Goal: Information Seeking & Learning: Check status

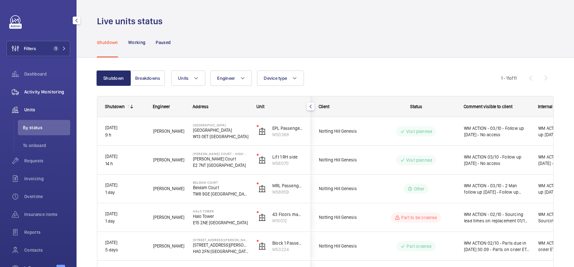
click at [65, 86] on div "Activity Monitoring" at bounding box center [38, 91] width 64 height 15
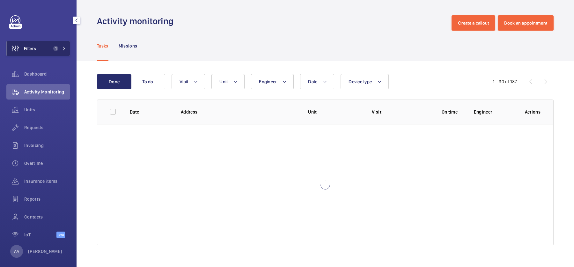
click at [57, 50] on span "1" at bounding box center [55, 48] width 8 height 5
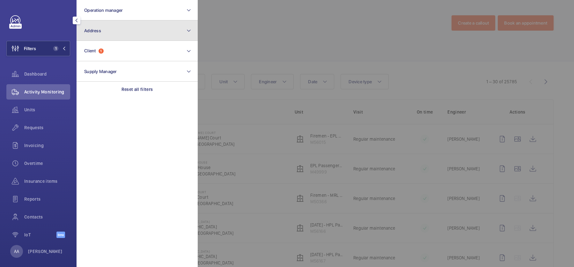
click at [92, 29] on span "Address" at bounding box center [92, 30] width 17 height 5
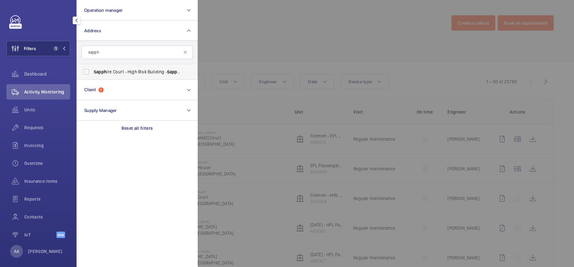
type input "sapph"
click at [124, 70] on span "Sapph ire Court - High [STREET_ADDRESS]" at bounding box center [138, 72] width 88 height 6
click at [92, 70] on input "Sapph ire Court - High [STREET_ADDRESS]" at bounding box center [86, 71] width 13 height 13
checkbox input "true"
click at [262, 53] on div at bounding box center [485, 133] width 574 height 267
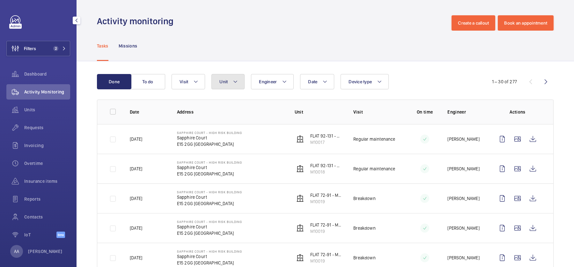
click at [228, 83] on button "Unit" at bounding box center [227, 81] width 33 height 15
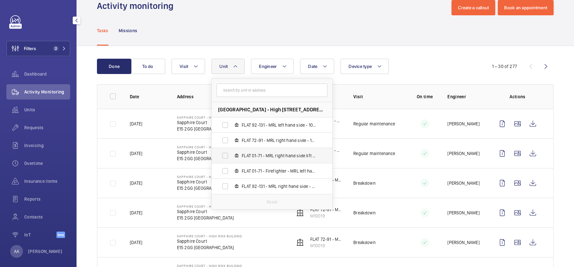
scroll to position [18, 0]
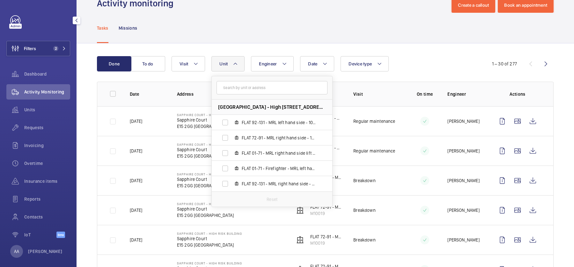
click at [270, 33] on div "Tasks Missions" at bounding box center [325, 28] width 457 height 30
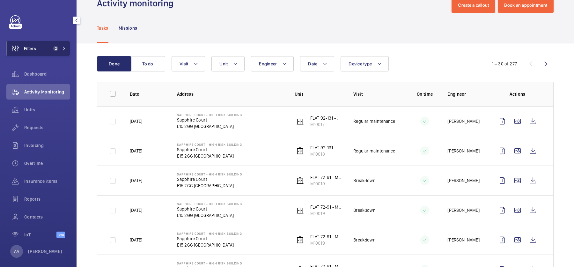
click at [55, 55] on button "Filters 2" at bounding box center [38, 48] width 64 height 15
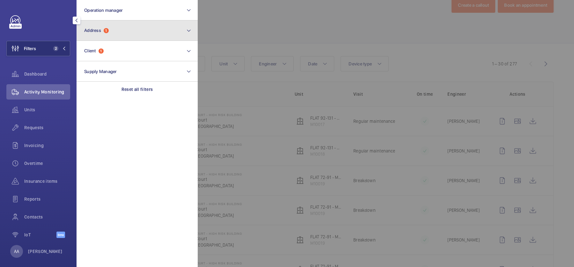
click at [95, 39] on button "Address 1" at bounding box center [137, 30] width 121 height 20
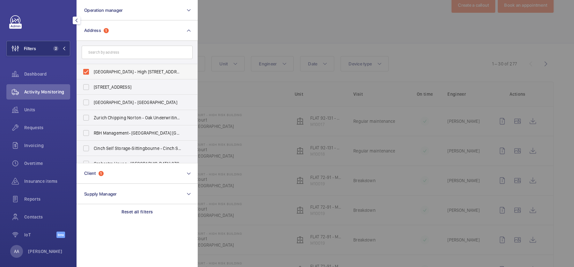
click at [97, 71] on span "[GEOGRAPHIC_DATA] - High [STREET_ADDRESS]" at bounding box center [138, 72] width 88 height 6
click at [92, 71] on input "[GEOGRAPHIC_DATA] - High [STREET_ADDRESS]" at bounding box center [86, 71] width 13 height 13
checkbox input "false"
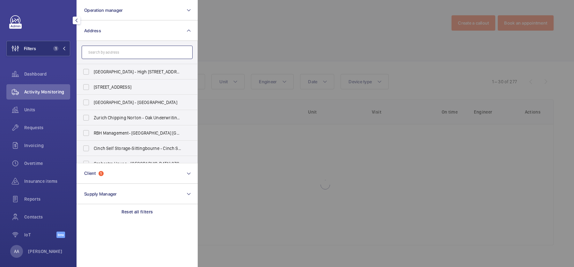
click at [103, 54] on input "text" at bounding box center [137, 52] width 111 height 13
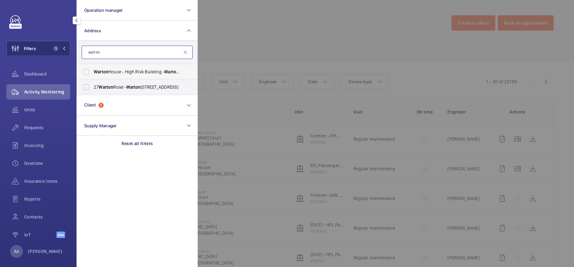
type input "warton"
click at [121, 69] on span "[GEOGRAPHIC_DATA] - [STREET_ADDRESS]" at bounding box center [138, 72] width 88 height 6
click at [92, 69] on input "[GEOGRAPHIC_DATA] - [STREET_ADDRESS]" at bounding box center [86, 71] width 13 height 13
checkbox input "true"
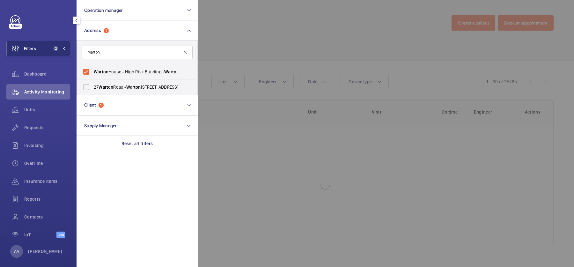
click at [295, 51] on div at bounding box center [485, 133] width 574 height 267
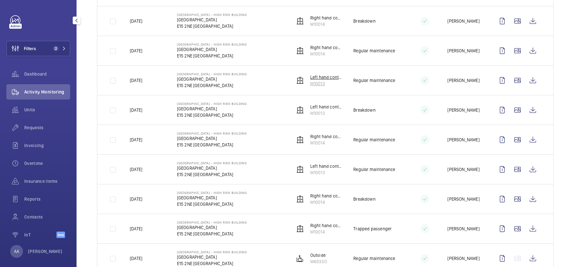
scroll to position [238, 0]
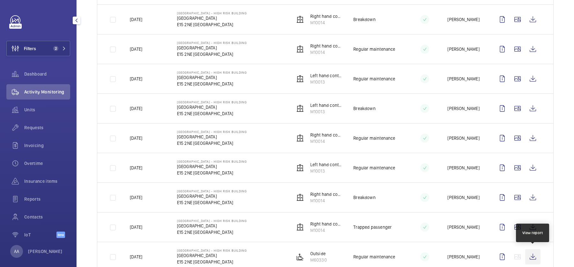
click at [537, 258] on wm-front-icon-button at bounding box center [532, 256] width 15 height 15
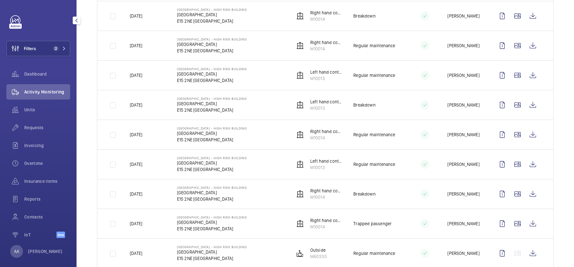
scroll to position [242, 0]
drag, startPoint x: 332, startPoint y: 255, endPoint x: 308, endPoint y: 255, distance: 23.9
click at [308, 255] on td "Outside M60330" at bounding box center [313, 253] width 59 height 30
copy p "M60330"
drag, startPoint x: 176, startPoint y: 165, endPoint x: 192, endPoint y: 166, distance: 16.0
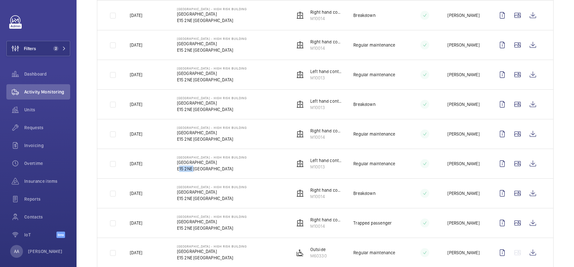
click at [192, 166] on td "[GEOGRAPHIC_DATA] - [STREET_ADDRESS]" at bounding box center [226, 164] width 118 height 30
copy p "E15 2NE"
drag, startPoint x: 333, startPoint y: 254, endPoint x: 309, endPoint y: 255, distance: 24.2
click at [309, 255] on td "Outside M60330" at bounding box center [313, 253] width 59 height 30
copy p "M60330"
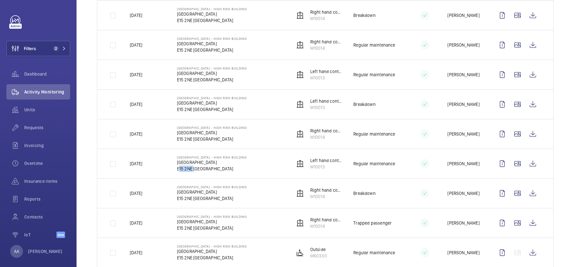
drag, startPoint x: 176, startPoint y: 166, endPoint x: 192, endPoint y: 167, distance: 16.3
click at [192, 167] on td "[GEOGRAPHIC_DATA] - [STREET_ADDRESS]" at bounding box center [226, 164] width 118 height 30
copy p "E15 2NE"
click at [43, 54] on button "Filters 2" at bounding box center [38, 48] width 64 height 15
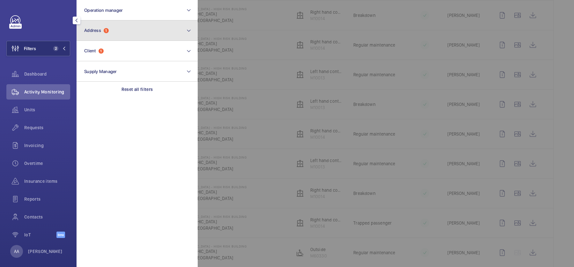
click at [142, 34] on button "Address 1" at bounding box center [137, 30] width 121 height 20
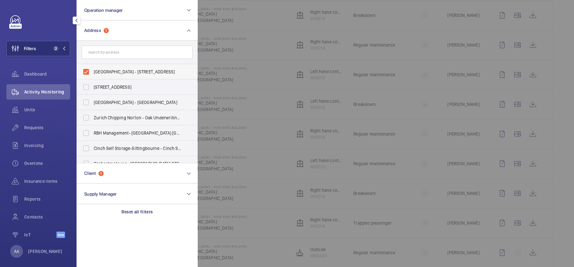
click at [123, 69] on span "[GEOGRAPHIC_DATA] - [STREET_ADDRESS]" at bounding box center [138, 72] width 88 height 6
click at [92, 69] on input "[GEOGRAPHIC_DATA] - [STREET_ADDRESS]" at bounding box center [86, 71] width 13 height 13
checkbox input "false"
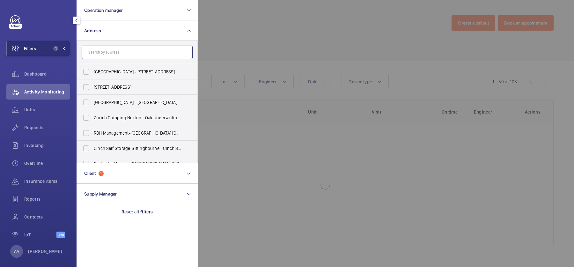
click at [120, 50] on input "text" at bounding box center [137, 52] width 111 height 13
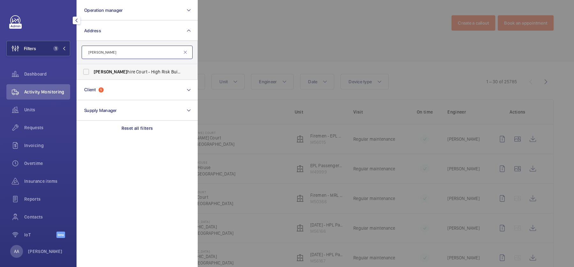
type input "[PERSON_NAME]"
click at [122, 76] on label "[PERSON_NAME] hire Court - High Risk Building - [PERSON_NAME][GEOGRAPHIC_DATA]" at bounding box center [132, 71] width 111 height 15
click at [92, 76] on input "[PERSON_NAME] hire Court - High Risk Building - [PERSON_NAME][GEOGRAPHIC_DATA]" at bounding box center [86, 71] width 13 height 13
checkbox input "true"
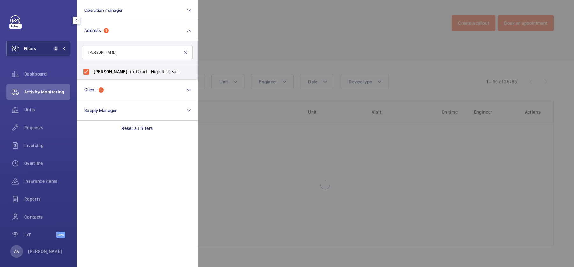
click at [299, 50] on div at bounding box center [485, 133] width 574 height 267
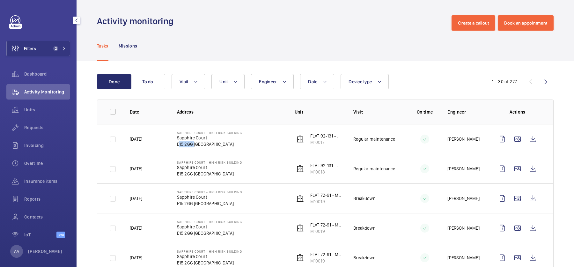
drag, startPoint x: 175, startPoint y: 142, endPoint x: 192, endPoint y: 146, distance: 17.0
click at [192, 146] on td "[STREET_ADDRESS]" at bounding box center [226, 139] width 118 height 30
copy p "E15 2GG"
drag, startPoint x: 175, startPoint y: 166, endPoint x: 207, endPoint y: 169, distance: 31.7
click at [207, 169] on td "[STREET_ADDRESS]" at bounding box center [226, 169] width 118 height 30
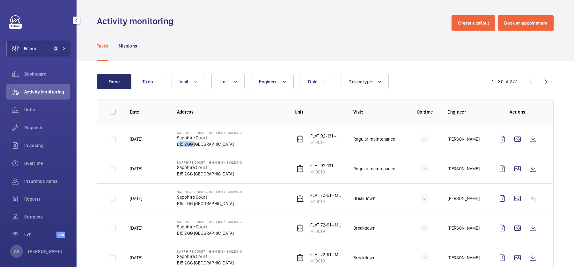
copy p "Sapphire Court"
click at [53, 108] on span "Units" at bounding box center [47, 109] width 46 height 6
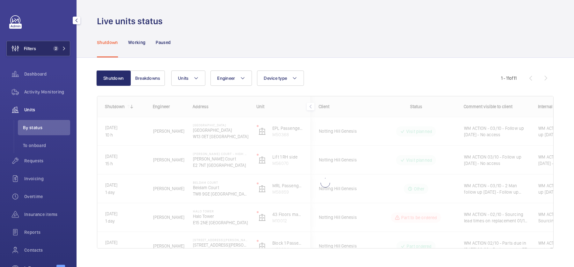
click at [50, 48] on button "Filters 2" at bounding box center [38, 48] width 64 height 15
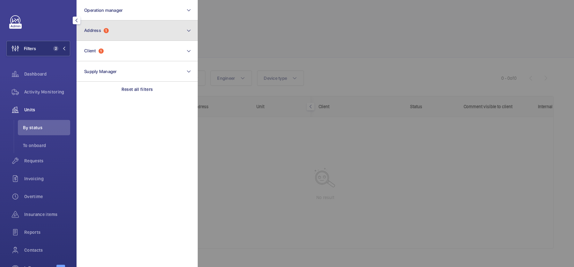
click at [121, 23] on button "Address 1" at bounding box center [137, 30] width 121 height 20
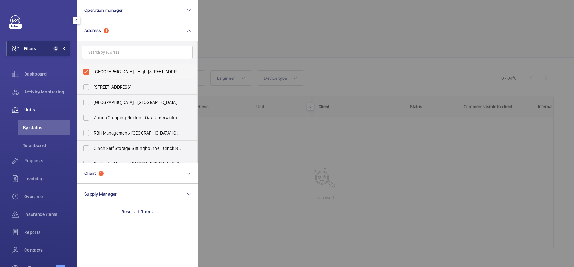
click at [128, 68] on label "[GEOGRAPHIC_DATA] - High [STREET_ADDRESS]" at bounding box center [132, 71] width 111 height 15
click at [92, 68] on input "[GEOGRAPHIC_DATA] - High [STREET_ADDRESS]" at bounding box center [86, 71] width 13 height 13
checkbox input "false"
click at [333, 44] on div at bounding box center [485, 133] width 574 height 267
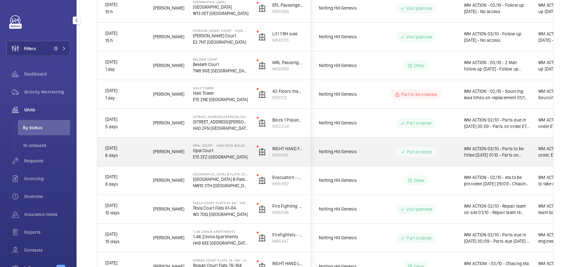
scroll to position [196, 0]
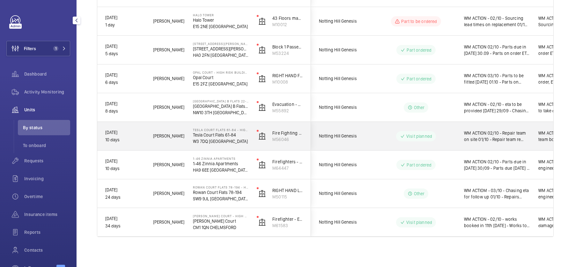
click at [410, 142] on div "Visit planned" at bounding box center [412, 136] width 87 height 23
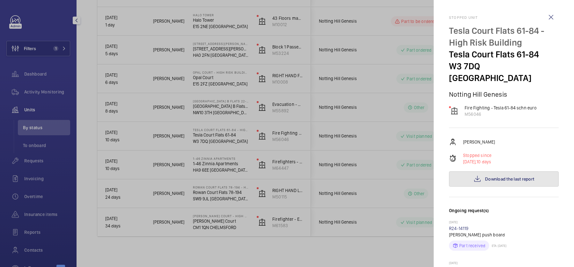
click at [500, 171] on button "Download the last report" at bounding box center [504, 178] width 110 height 15
click at [400, 156] on div at bounding box center [287, 133] width 574 height 267
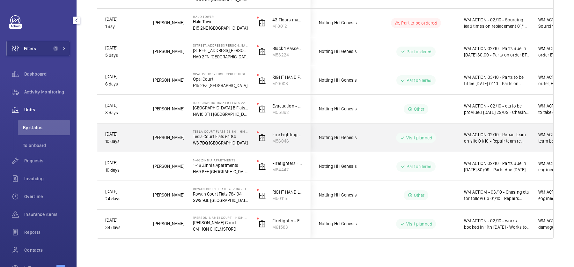
scroll to position [195, 0]
click at [359, 126] on div "Notting Hill Genesis" at bounding box center [339, 137] width 57 height 28
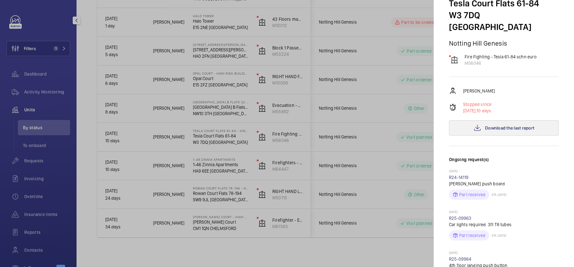
scroll to position [0, 0]
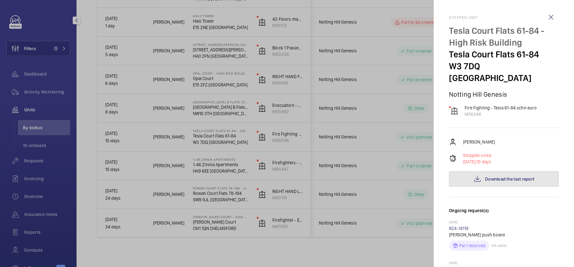
click at [510, 176] on span "Download the last report" at bounding box center [509, 178] width 49 height 5
click at [260, 26] on div at bounding box center [287, 133] width 574 height 267
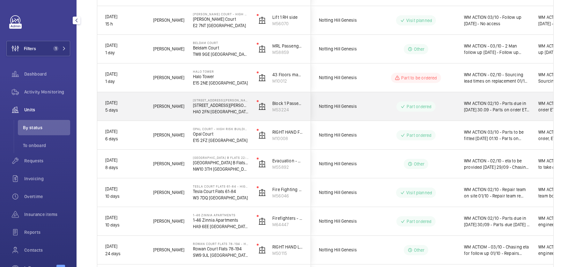
scroll to position [141, 0]
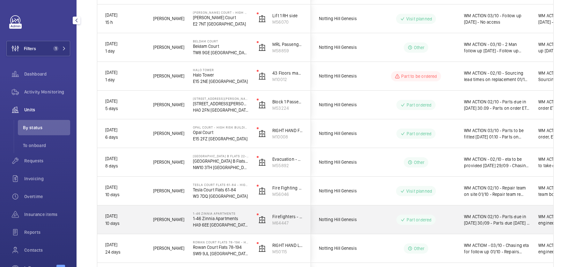
click at [388, 206] on div "Part ordered" at bounding box center [412, 219] width 88 height 28
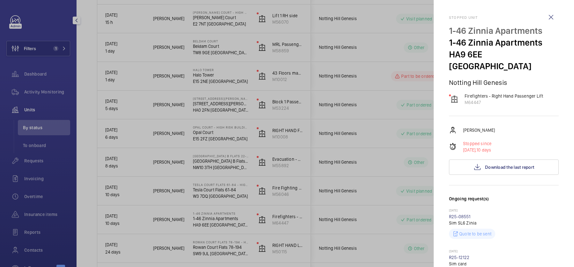
click at [369, 183] on div at bounding box center [287, 133] width 574 height 267
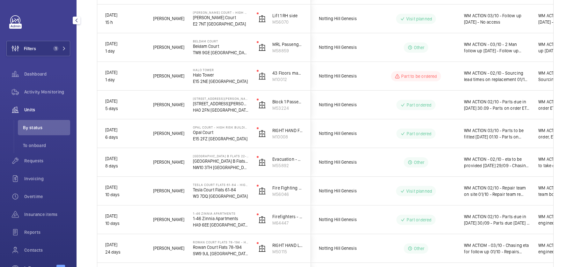
click at [369, 183] on div at bounding box center [287, 133] width 574 height 267
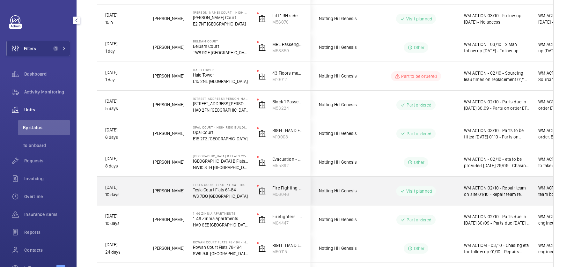
click at [386, 183] on div "Visit planned" at bounding box center [412, 190] width 87 height 23
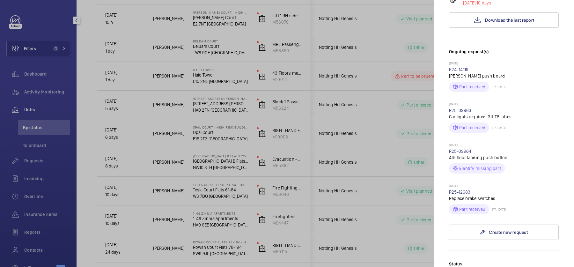
scroll to position [173, 0]
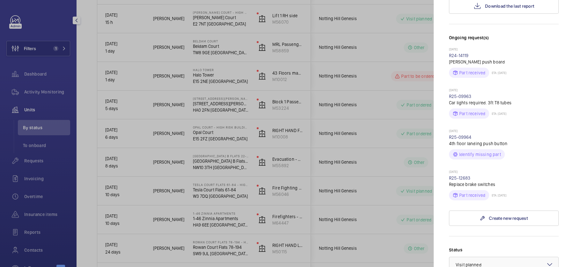
click at [224, 126] on div at bounding box center [287, 133] width 574 height 267
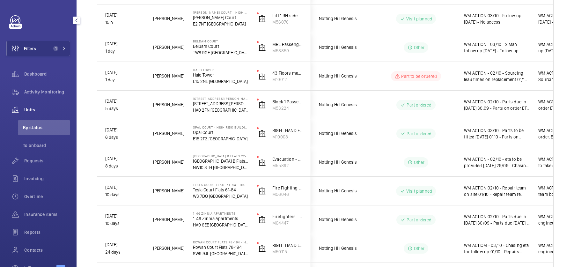
scroll to position [0, 0]
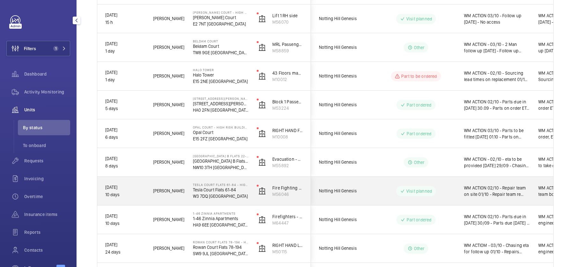
click at [449, 194] on wm-front-pills-cell "Visit planned" at bounding box center [415, 191] width 79 height 10
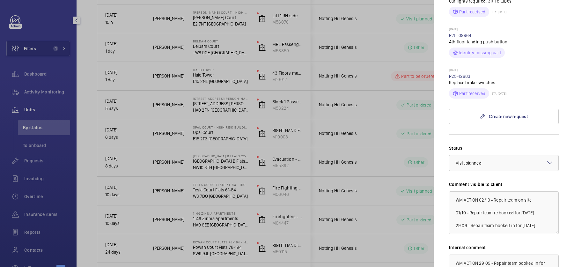
scroll to position [228, 0]
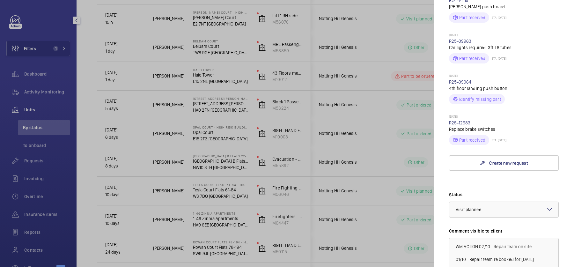
click at [362, 142] on div at bounding box center [287, 133] width 574 height 267
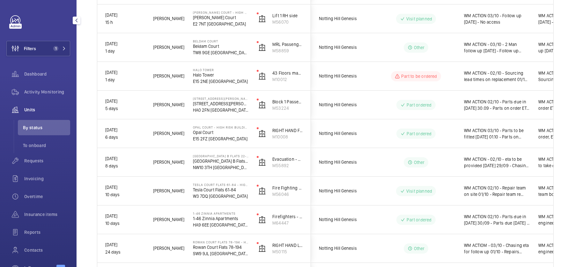
scroll to position [0, 0]
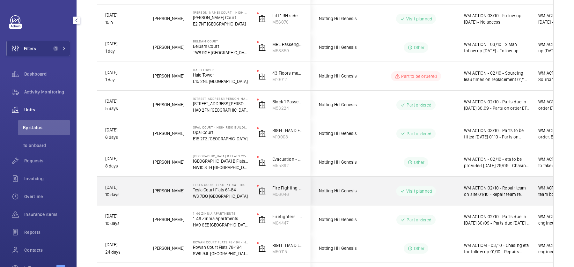
click at [378, 186] on wm-front-pills-cell "Visit planned" at bounding box center [415, 191] width 79 height 10
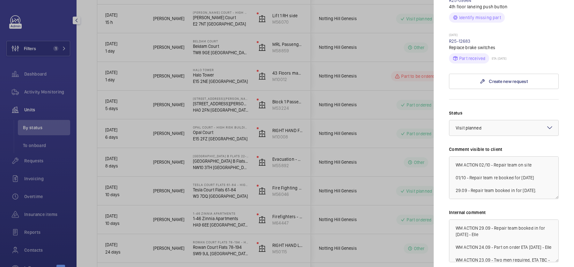
click at [398, 165] on div at bounding box center [287, 133] width 574 height 267
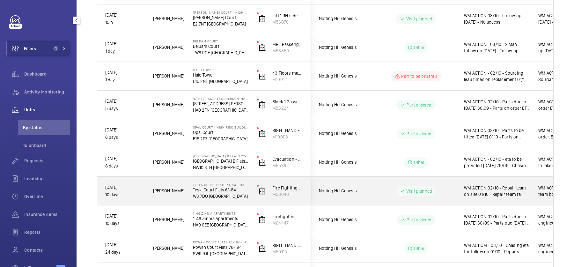
click at [391, 188] on wm-front-pills-cell "Visit planned" at bounding box center [415, 191] width 79 height 10
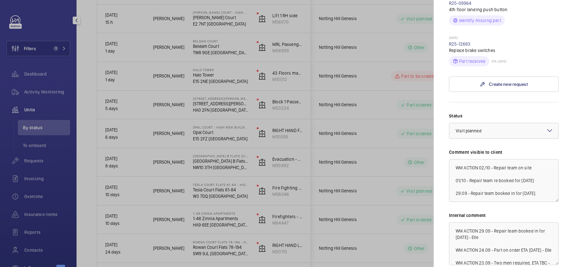
scroll to position [308, 0]
drag, startPoint x: 480, startPoint y: 152, endPoint x: 542, endPoint y: 154, distance: 61.9
click at [542, 158] on textarea "WM ACTION 02/10 - Repair team on site 01/10 - Repair team re booked for [DATE] …" at bounding box center [504, 179] width 110 height 43
click at [509, 101] on form "Status Select a status × Visit planned × Comment visible to client WM ACTION 02…" at bounding box center [504, 195] width 110 height 188
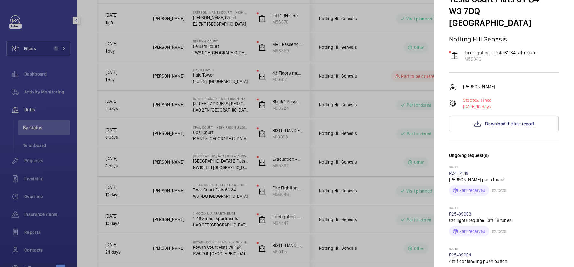
scroll to position [0, 0]
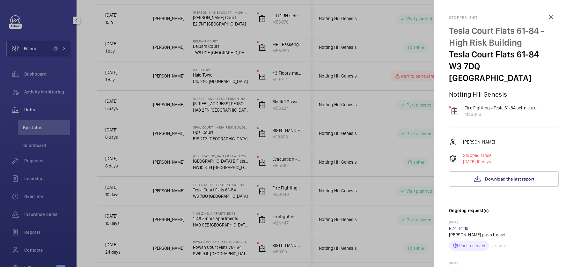
click at [351, 125] on div at bounding box center [287, 133] width 574 height 267
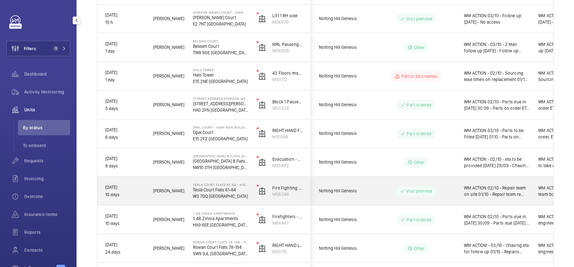
click at [372, 187] on div "Visit planned" at bounding box center [412, 190] width 87 height 23
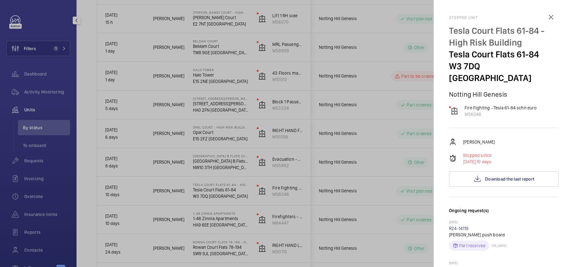
click at [336, 163] on div at bounding box center [287, 133] width 574 height 267
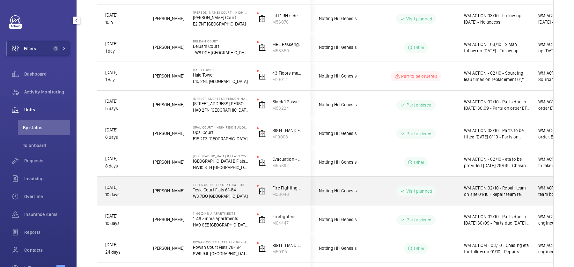
click at [376, 191] on wm-front-pills-cell "Visit planned" at bounding box center [415, 191] width 79 height 10
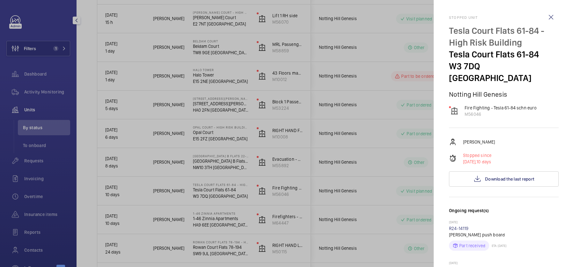
click at [218, 120] on div at bounding box center [287, 133] width 574 height 267
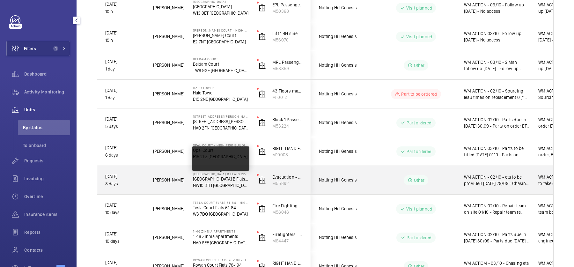
scroll to position [196, 0]
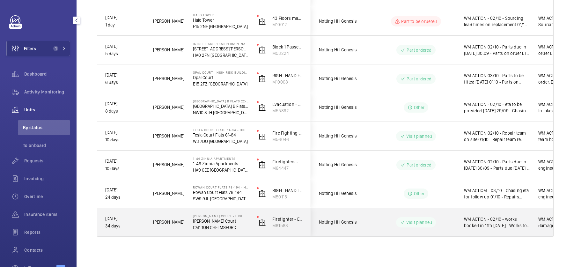
click at [410, 226] on div "Visit planned" at bounding box center [416, 222] width 40 height 10
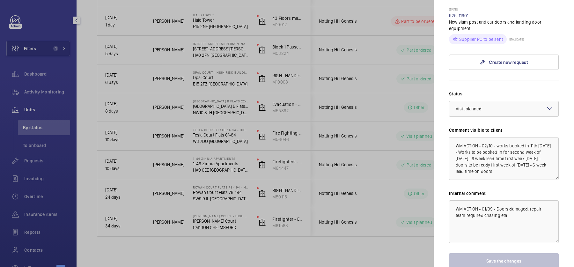
scroll to position [218, 0]
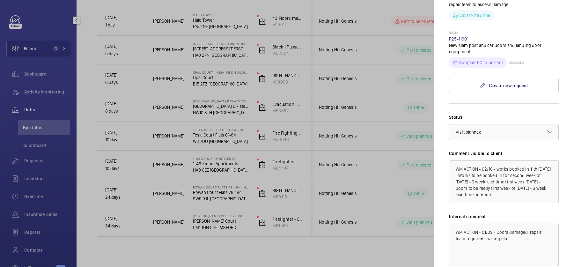
click at [228, 102] on div at bounding box center [287, 133] width 574 height 267
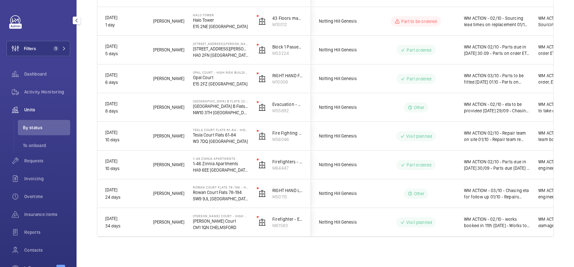
scroll to position [0, 0]
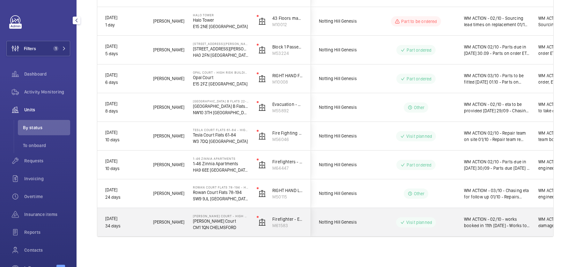
click at [466, 218] on span "WM ACTION - 02/10 - works booked in 11th [DATE] - Works to be booked in for sec…" at bounding box center [497, 222] width 66 height 13
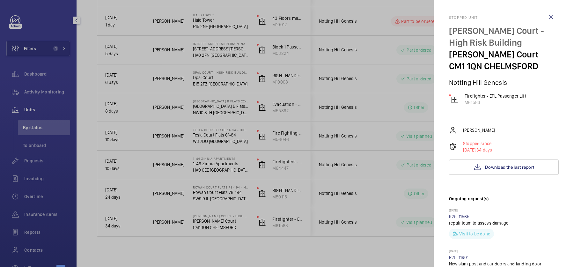
scroll to position [278, 0]
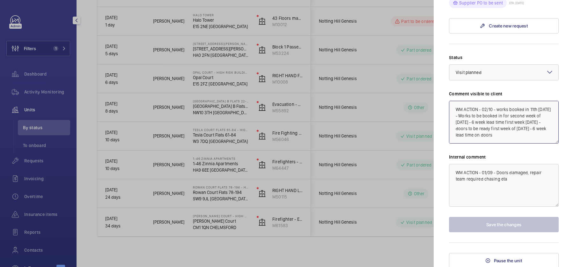
click at [497, 109] on textarea "WM ACTION - 02/10 - works booked in 11th [DATE] - Works to be booked in for sec…" at bounding box center [504, 122] width 110 height 43
click at [392, 136] on div at bounding box center [287, 133] width 574 height 267
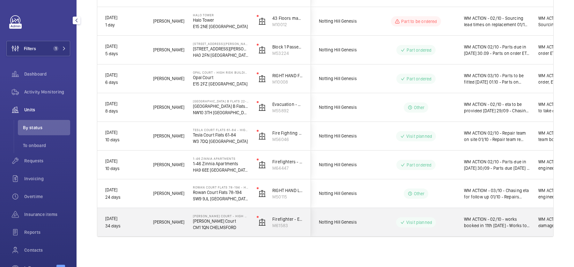
click at [393, 221] on wm-front-pills-cell "Visit planned" at bounding box center [415, 222] width 79 height 10
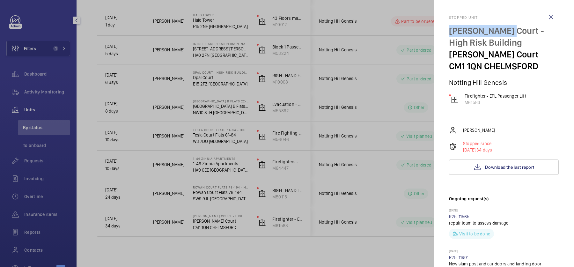
drag, startPoint x: 448, startPoint y: 30, endPoint x: 517, endPoint y: 28, distance: 68.6
click at [518, 29] on mat-sidenav "Stopped unit [PERSON_NAME][GEOGRAPHIC_DATA] - High Risk Building [PERSON_NAME][…" at bounding box center [504, 133] width 140 height 267
copy p "[PERSON_NAME] Court"
click at [57, 94] on div at bounding box center [287, 133] width 574 height 267
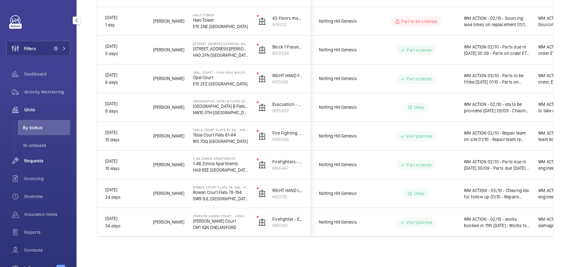
click at [48, 154] on div "Requests" at bounding box center [38, 160] width 64 height 15
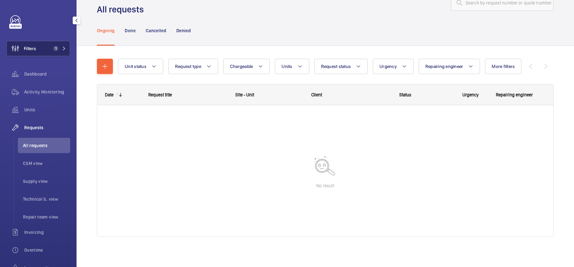
scroll to position [20, 0]
click at [44, 45] on button "Filters 1" at bounding box center [38, 48] width 64 height 15
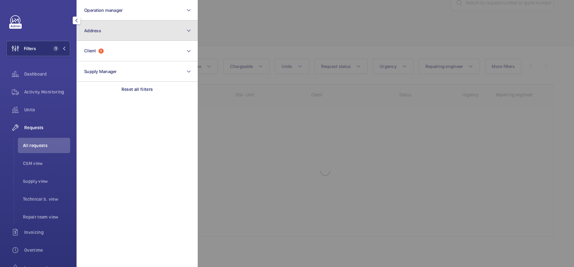
click at [99, 37] on button "Address" at bounding box center [137, 30] width 121 height 20
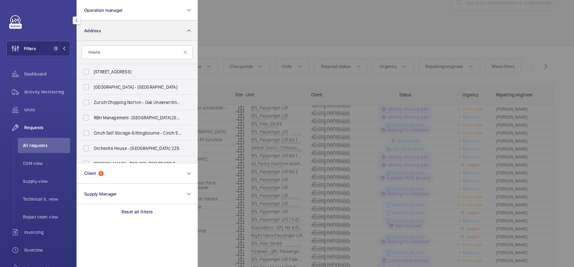
scroll to position [20, 0]
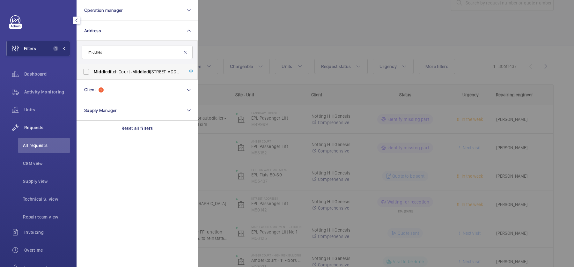
type input "middledi"
click at [120, 73] on span "Middledi tch Court - [GEOGRAPHIC_DATA] 1LS" at bounding box center [138, 72] width 88 height 6
click at [92, 73] on input "Middledi tch Court - [GEOGRAPHIC_DATA] 1LS" at bounding box center [86, 71] width 13 height 13
checkbox input "true"
click at [320, 46] on div at bounding box center [485, 133] width 574 height 267
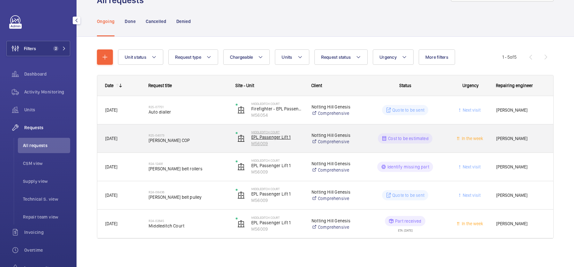
scroll to position [31, 0]
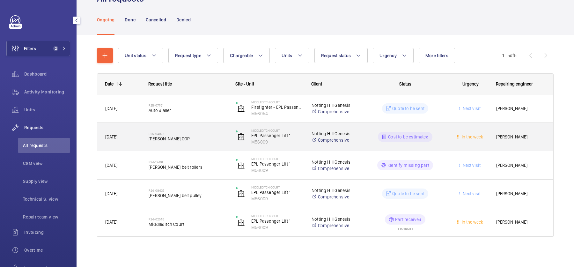
click at [189, 134] on h2 "R25-04073" at bounding box center [188, 134] width 79 height 4
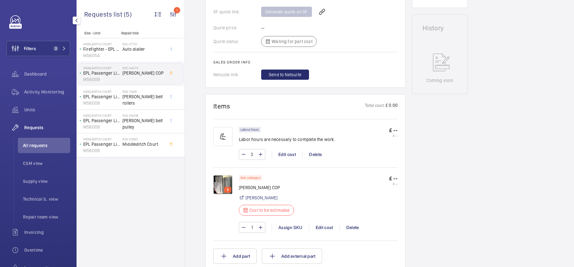
scroll to position [279, 0]
click at [220, 182] on img at bounding box center [222, 184] width 19 height 19
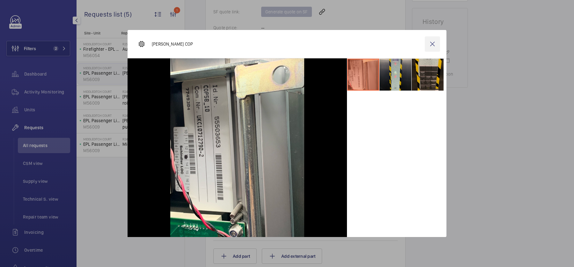
click at [435, 43] on wm-front-icon-button at bounding box center [432, 43] width 15 height 15
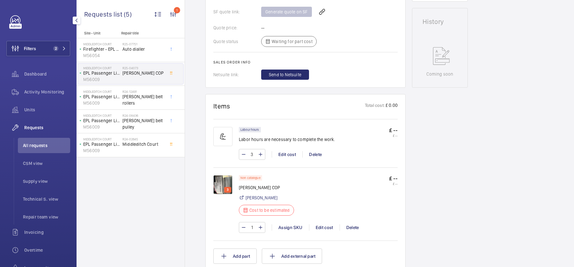
scroll to position [0, 0]
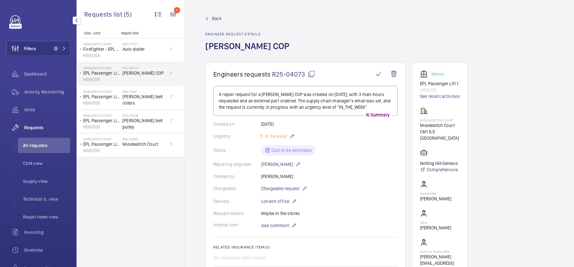
click at [311, 73] on mat-icon at bounding box center [312, 74] width 8 height 8
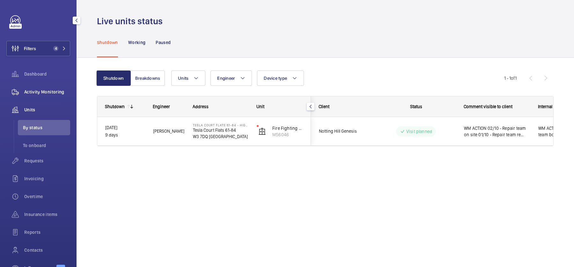
click at [54, 91] on span "Activity Monitoring" at bounding box center [47, 92] width 46 height 6
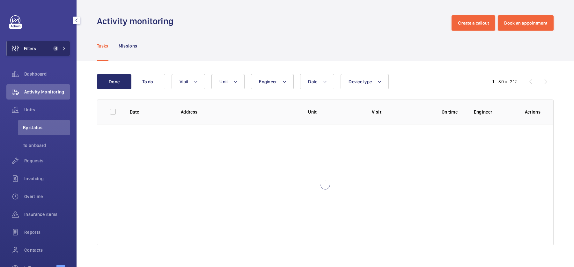
click at [52, 45] on button "Filters 4" at bounding box center [38, 48] width 64 height 15
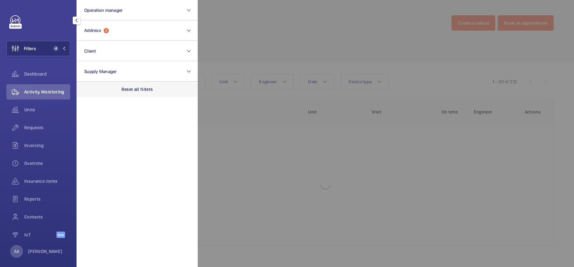
click at [136, 93] on div "Reset all filters" at bounding box center [137, 89] width 121 height 15
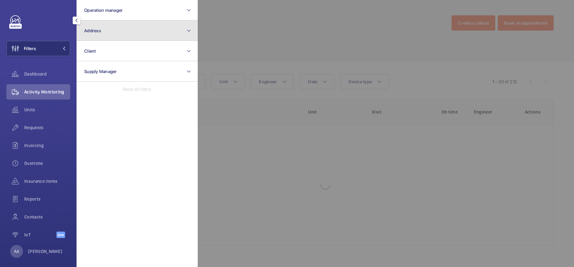
click at [114, 28] on button "Address" at bounding box center [137, 30] width 121 height 20
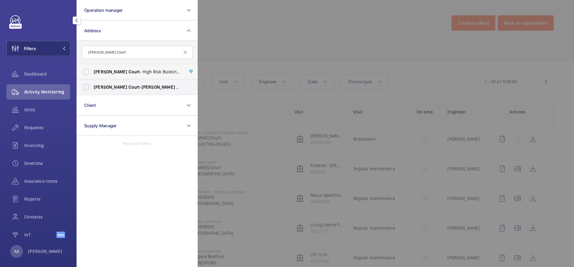
type input "[PERSON_NAME] Court"
click at [121, 75] on label "Newcombe Court - High Risk Building - Newcombe Court , CHELMSFORD CM1 1QN" at bounding box center [132, 71] width 111 height 15
click at [92, 75] on input "Newcombe Court - High Risk Building - Newcombe Court , CHELMSFORD CM1 1QN" at bounding box center [86, 71] width 13 height 13
checkbox input "true"
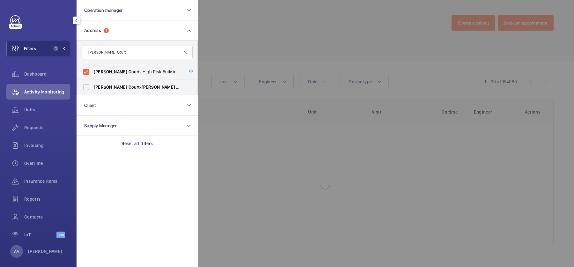
click at [311, 64] on div at bounding box center [485, 133] width 574 height 267
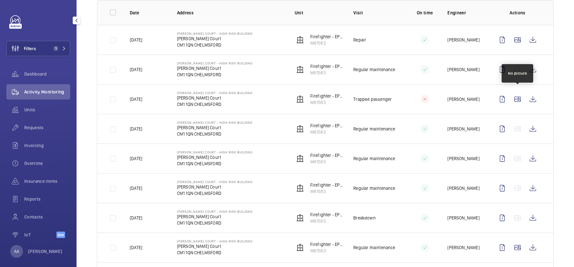
scroll to position [98, 0]
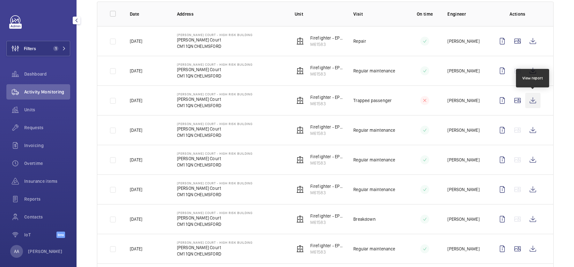
click at [533, 100] on wm-front-icon-button at bounding box center [532, 100] width 15 height 15
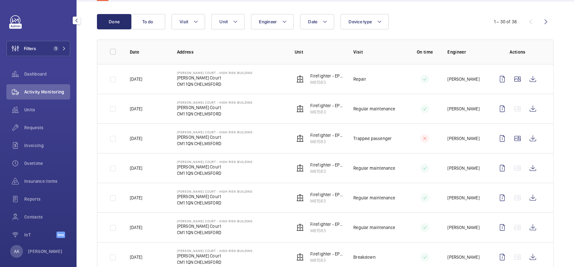
scroll to position [0, 0]
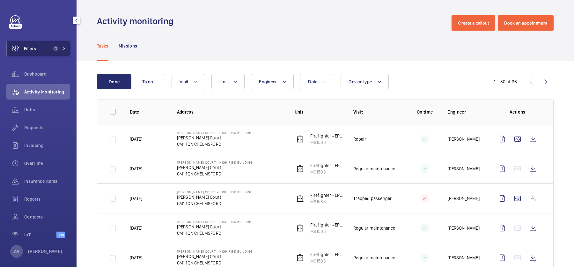
click at [45, 45] on button "Filters 1" at bounding box center [38, 48] width 64 height 15
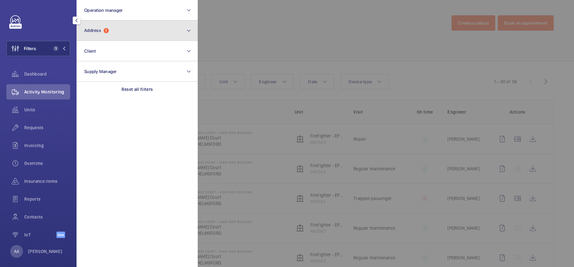
click at [124, 32] on button "Address 1" at bounding box center [137, 30] width 121 height 20
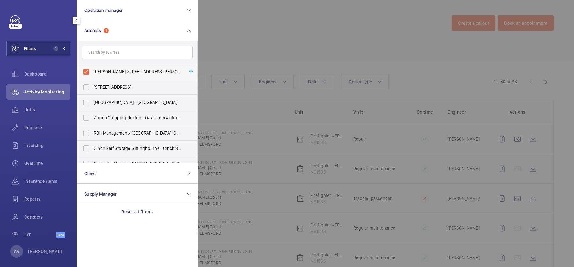
click at [115, 70] on span "Newcombe Court - High Risk Building - Newcombe Court, CHELMSFORD CM1 1QN" at bounding box center [138, 72] width 88 height 6
click at [92, 70] on input "Newcombe Court - High Risk Building - Newcombe Court, CHELMSFORD CM1 1QN" at bounding box center [86, 71] width 13 height 13
checkbox input "false"
click at [378, 20] on div at bounding box center [485, 133] width 574 height 267
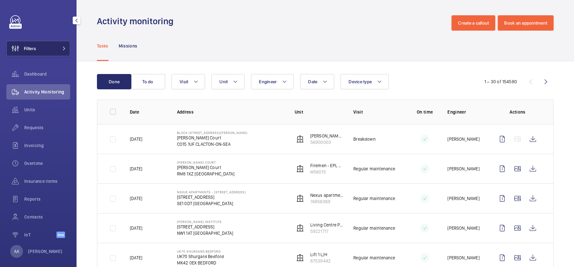
click at [37, 50] on button "Filters" at bounding box center [38, 48] width 64 height 15
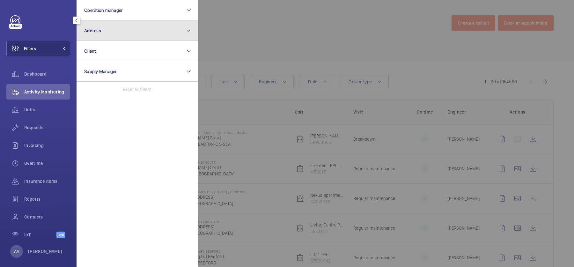
click at [116, 25] on button "Address" at bounding box center [137, 30] width 121 height 20
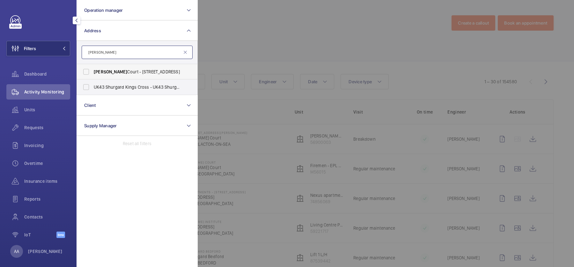
type input "brandon"
click at [131, 78] on label "Brandon Court - 32 Blaven Path, Canning Town, LONDON E16 4BP" at bounding box center [132, 71] width 111 height 15
click at [92, 78] on input "Brandon Court - 32 Blaven Path, Canning Town, LONDON E16 4BP" at bounding box center [86, 71] width 13 height 13
checkbox input "true"
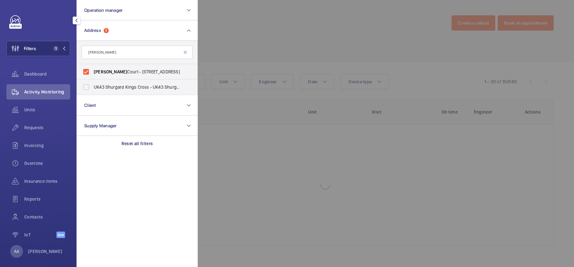
click at [312, 37] on div at bounding box center [485, 133] width 574 height 267
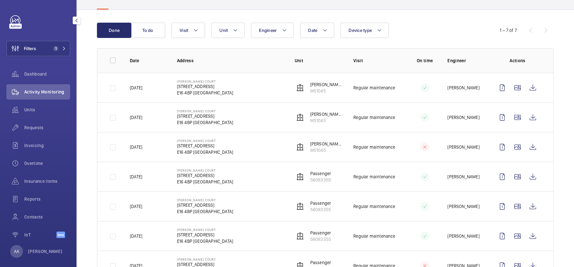
scroll to position [55, 0]
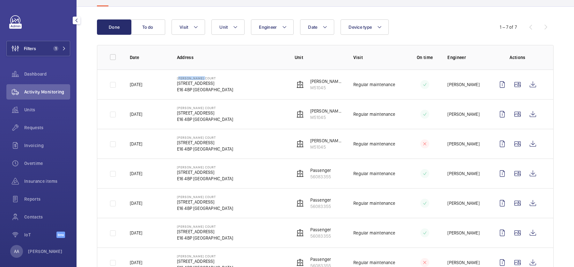
drag, startPoint x: 175, startPoint y: 75, endPoint x: 205, endPoint y: 77, distance: 30.7
click at [205, 77] on td "Brandon Court 32 Blaven Path, Canning Town E16 4BP LONDON" at bounding box center [226, 85] width 118 height 30
copy p "Brandon Court"
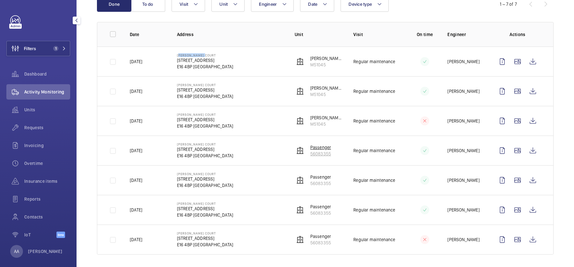
scroll to position [79, 0]
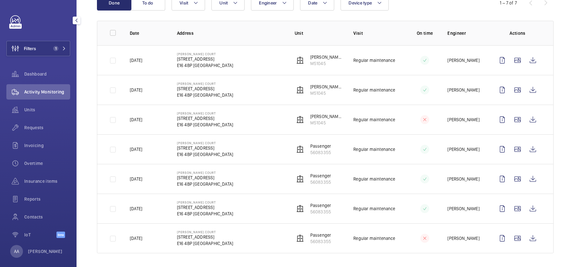
click at [562, 41] on div "Done To do Date Engineer Unit Device type Visit 1 – 7 of 7 Date Address Unit Vi…" at bounding box center [325, 125] width 497 height 286
click at [56, 41] on button "Filters 1" at bounding box center [38, 48] width 64 height 15
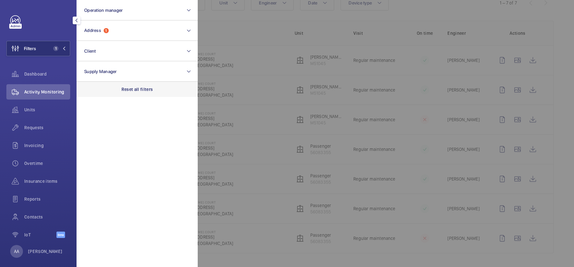
click at [146, 92] on p "Reset all filters" at bounding box center [137, 89] width 32 height 6
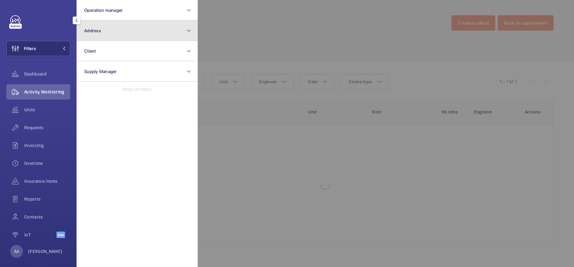
click at [122, 28] on button "Address" at bounding box center [137, 30] width 121 height 20
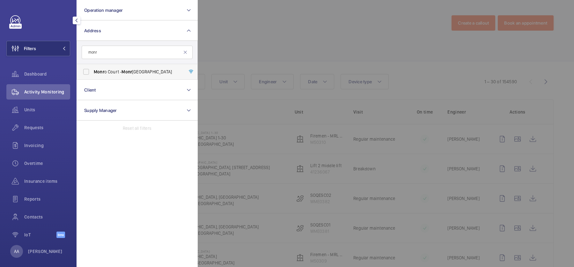
type input "monr"
click at [148, 72] on span "Monr o Court - Monr o Court, LONDON E16 4JL" at bounding box center [138, 72] width 88 height 6
click at [92, 72] on input "Monr o Court - Monr o Court, LONDON E16 4JL" at bounding box center [86, 71] width 13 height 13
checkbox input "true"
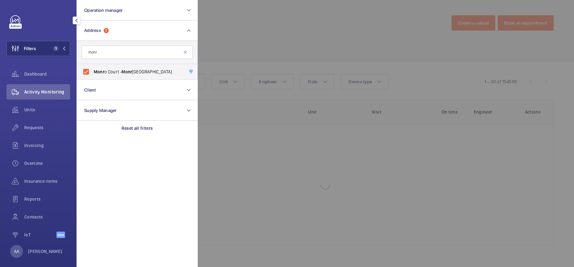
click at [266, 54] on div at bounding box center [485, 133] width 574 height 267
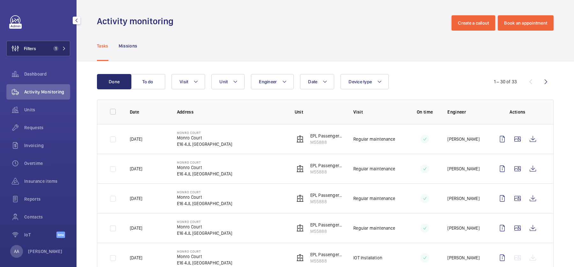
click at [53, 52] on button "Filters 1" at bounding box center [38, 48] width 64 height 15
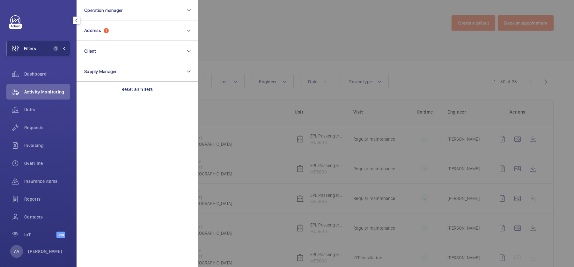
click at [268, 47] on div at bounding box center [485, 133] width 574 height 267
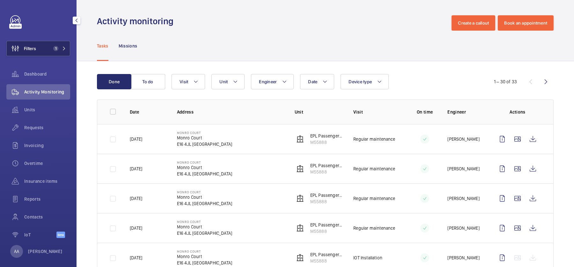
click at [50, 49] on button "Filters 1" at bounding box center [38, 48] width 64 height 15
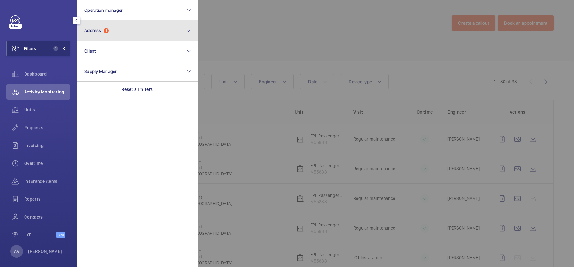
click at [106, 38] on button "Address 1" at bounding box center [137, 30] width 121 height 20
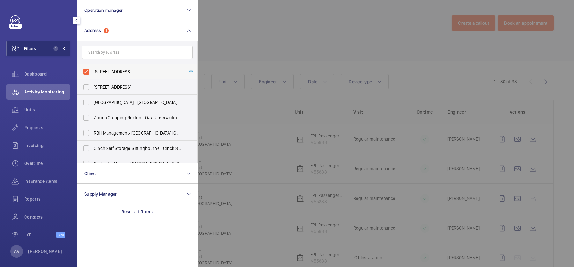
click at [112, 74] on span "Monro Court - Monro Court, LONDON E16 4JL" at bounding box center [138, 72] width 88 height 6
click at [92, 74] on input "Monro Court - Monro Court, LONDON E16 4JL" at bounding box center [86, 71] width 13 height 13
checkbox input "false"
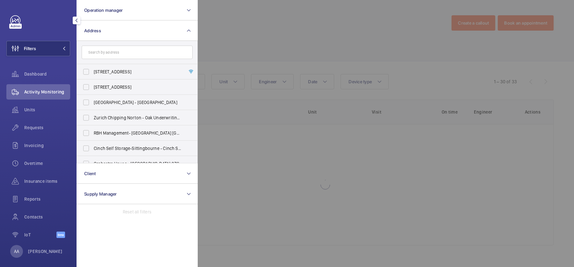
click at [103, 45] on form at bounding box center [137, 52] width 121 height 23
click at [112, 52] on input "text" at bounding box center [137, 52] width 111 height 13
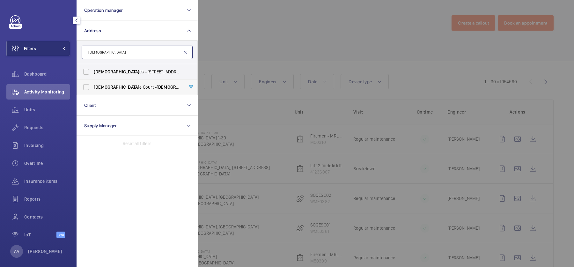
type input "christi"
click at [125, 86] on span "Christi e Court - Christi e Court, LONDON E16 4JL" at bounding box center [138, 87] width 88 height 6
click at [92, 86] on input "Christi e Court - Christi e Court, LONDON E16 4JL" at bounding box center [86, 87] width 13 height 13
checkbox input "true"
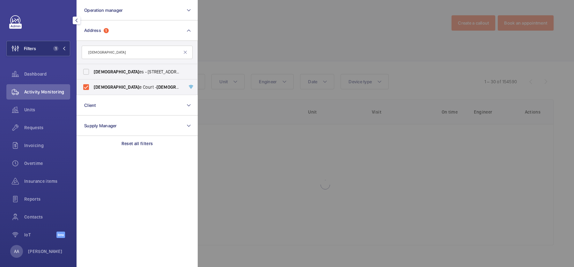
click at [300, 57] on div at bounding box center [485, 133] width 574 height 267
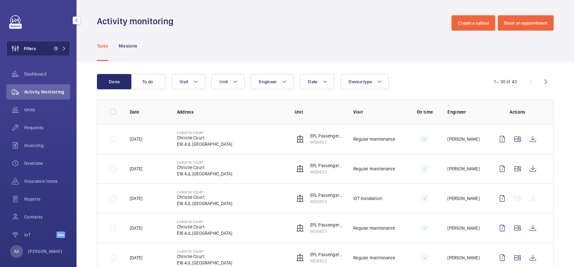
click at [36, 50] on span "Filters" at bounding box center [30, 48] width 12 height 6
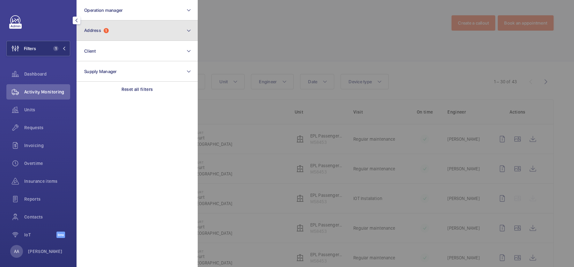
click at [100, 37] on button "Address 1" at bounding box center [137, 30] width 121 height 20
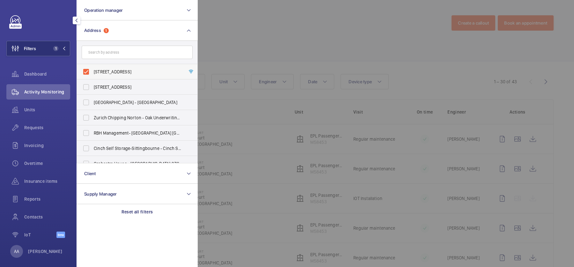
click at [117, 70] on span "Christie Court - Christie Court, LONDON E16 4JL" at bounding box center [138, 72] width 88 height 6
click at [92, 70] on input "Christie Court - Christie Court, LONDON E16 4JL" at bounding box center [86, 71] width 13 height 13
checkbox input "false"
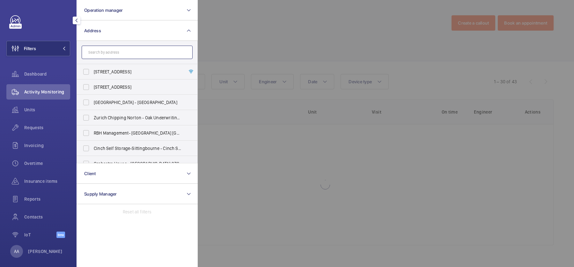
click at [108, 55] on input "text" at bounding box center [137, 52] width 111 height 13
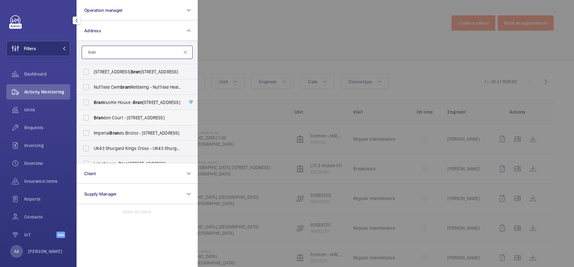
type input "bran"
click at [122, 114] on span "Bran don Court - 32 Blaven Path, Canning Town, LONDON E16 4BP" at bounding box center [138, 117] width 88 height 6
click at [92, 114] on input "Bran don Court - 32 Blaven Path, Canning Town, LONDON E16 4BP" at bounding box center [86, 117] width 13 height 13
checkbox input "true"
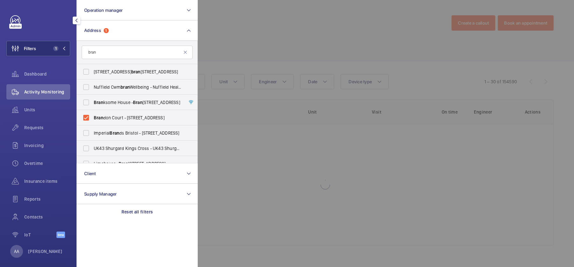
click at [349, 38] on div at bounding box center [485, 133] width 574 height 267
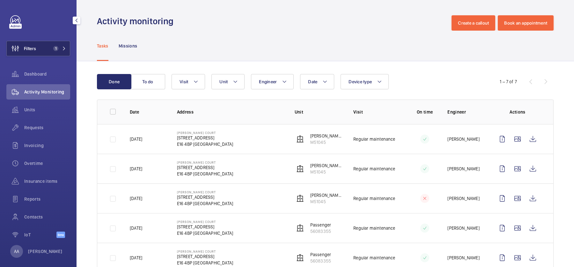
click at [47, 49] on button "Filters 1" at bounding box center [38, 48] width 64 height 15
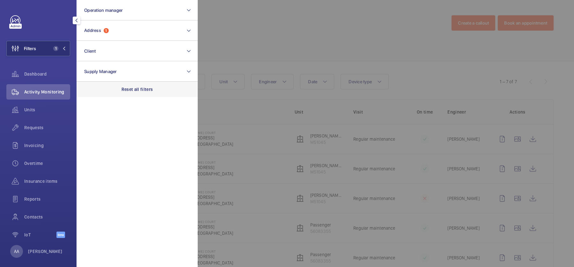
click at [136, 91] on p "Reset all filters" at bounding box center [137, 89] width 32 height 6
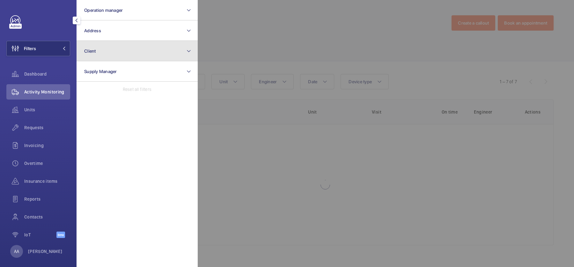
click at [121, 52] on button "Client" at bounding box center [137, 51] width 121 height 20
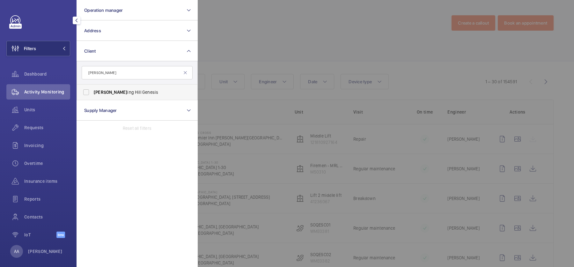
type input "nott"
click at [146, 91] on span "Nott ing Hill Genesis" at bounding box center [138, 92] width 88 height 6
click at [92, 91] on input "Nott ing Hill Genesis" at bounding box center [86, 92] width 13 height 13
checkbox input "true"
click at [318, 39] on div at bounding box center [485, 133] width 574 height 267
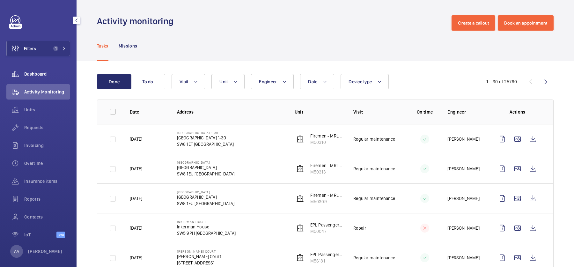
click at [41, 107] on span "Units" at bounding box center [47, 109] width 46 height 6
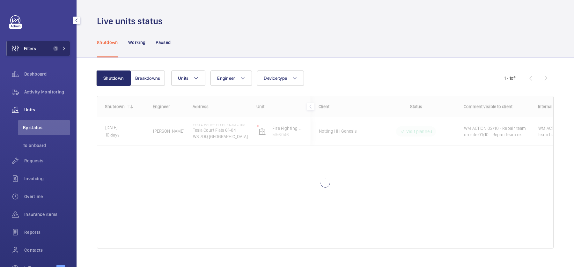
click at [48, 54] on button "Filters 1" at bounding box center [38, 48] width 64 height 15
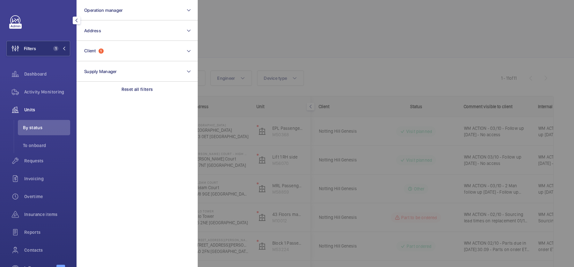
click at [282, 60] on div at bounding box center [485, 133] width 574 height 267
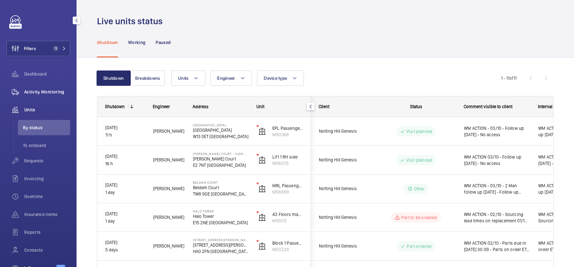
click at [35, 97] on div "Activity Monitoring" at bounding box center [38, 91] width 64 height 15
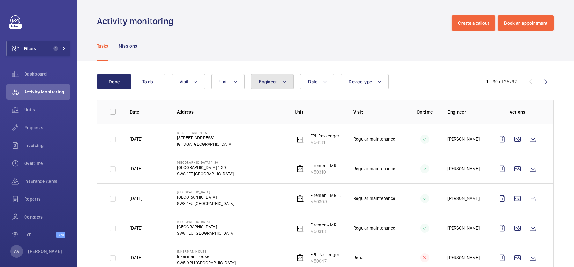
click at [292, 83] on button "Engineer" at bounding box center [272, 81] width 43 height 15
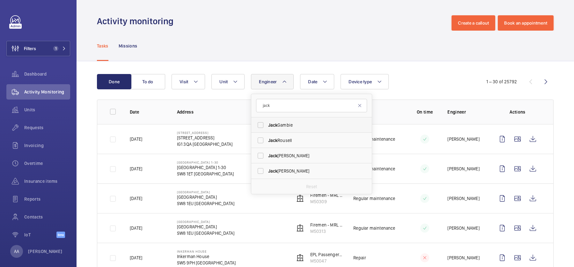
type input "jack"
click at [276, 122] on span "Jack" at bounding box center [272, 124] width 9 height 5
click at [267, 122] on input "Jack Gambie" at bounding box center [260, 125] width 13 height 13
checkbox input "true"
click at [304, 37] on div "Tasks Missions" at bounding box center [325, 46] width 457 height 30
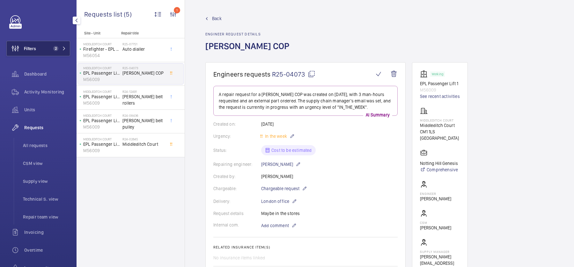
click at [57, 46] on span "2" at bounding box center [55, 48] width 5 height 5
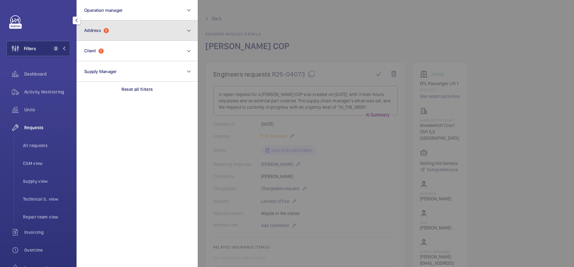
click at [123, 33] on button "Address 1" at bounding box center [137, 30] width 121 height 20
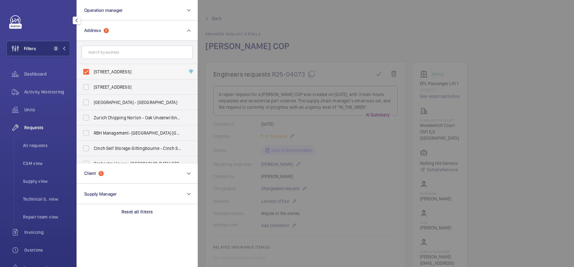
click at [115, 67] on label "Middleditch Court - Middleditch Court, LONDON CM1 1LS" at bounding box center [132, 71] width 111 height 15
click at [92, 67] on input "Middleditch Court - Middleditch Court, LONDON CM1 1LS" at bounding box center [86, 71] width 13 height 13
checkbox input "false"
click at [113, 52] on input "text" at bounding box center [137, 52] width 111 height 13
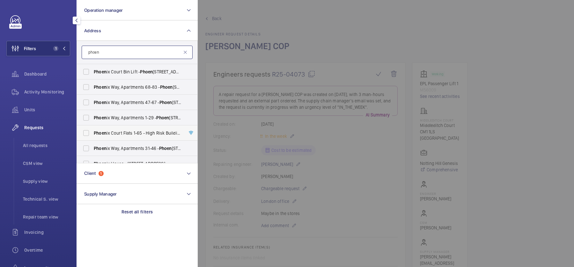
type input "phoen"
click at [137, 131] on span "Phoen ix Court Flats 1-65 - High Risk Building - Phoen ix Court Flats 1-65, LON…" at bounding box center [138, 133] width 88 height 6
click at [92, 131] on input "Phoen ix Court Flats 1-65 - High Risk Building - Phoen ix Court Flats 1-65, LON…" at bounding box center [86, 133] width 13 height 13
checkbox input "true"
click at [135, 72] on span "Phoen ix Court Bin Lift - Phoen ix Court Bin Lift, LONDON SW9 9JG" at bounding box center [138, 72] width 88 height 6
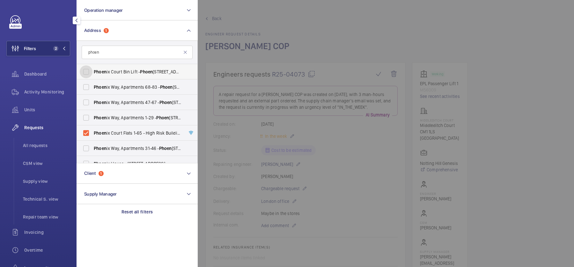
click at [92, 72] on input "Phoen ix Court Bin Lift - Phoen ix Court Bin Lift, LONDON SW9 9JG" at bounding box center [86, 71] width 13 height 13
checkbox input "true"
click at [45, 154] on ul "All requests CSM view Supply view Technical S. view Repair team view" at bounding box center [42, 181] width 56 height 87
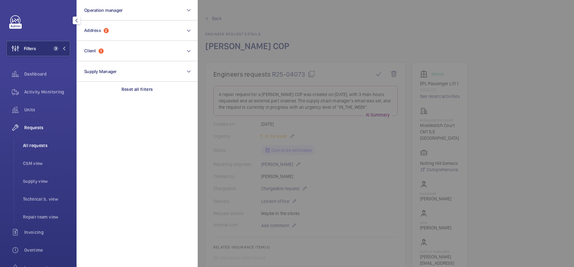
click at [45, 150] on li "All requests" at bounding box center [44, 145] width 52 height 15
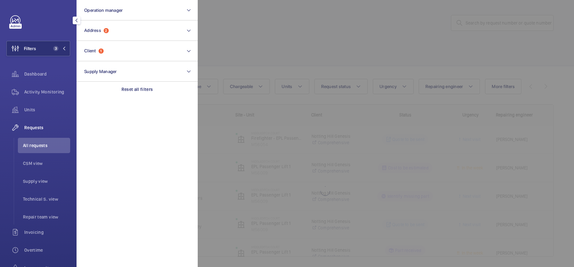
click at [326, 48] on div at bounding box center [485, 133] width 574 height 267
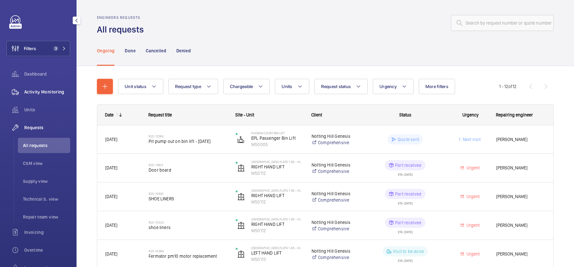
click at [39, 88] on div "Activity Monitoring" at bounding box center [38, 91] width 64 height 15
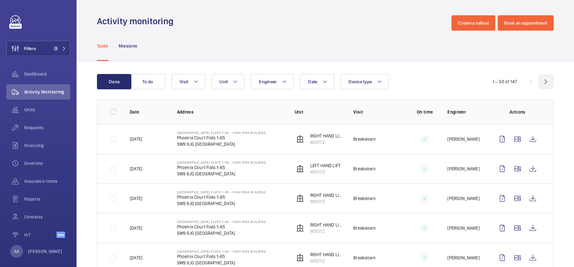
click at [543, 82] on wm-front-icon-button at bounding box center [545, 81] width 15 height 15
click at [541, 78] on wm-front-icon-button at bounding box center [545, 81] width 15 height 15
click at [529, 86] on wm-front-icon-button at bounding box center [530, 81] width 15 height 15
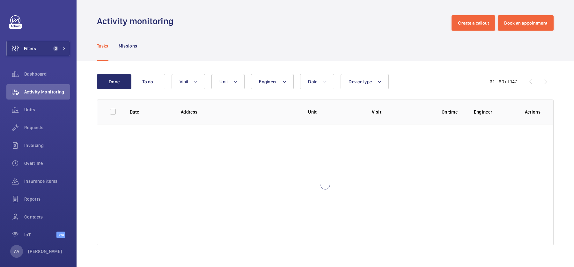
click at [529, 86] on div "Done To do Date Engineer Unit Device type Visit 31 – 60 of 147" at bounding box center [325, 81] width 457 height 15
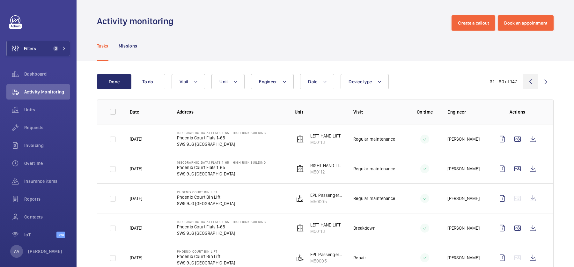
click at [529, 86] on wm-front-icon-button at bounding box center [530, 81] width 15 height 15
